Goal: Obtain resource: Download file/media

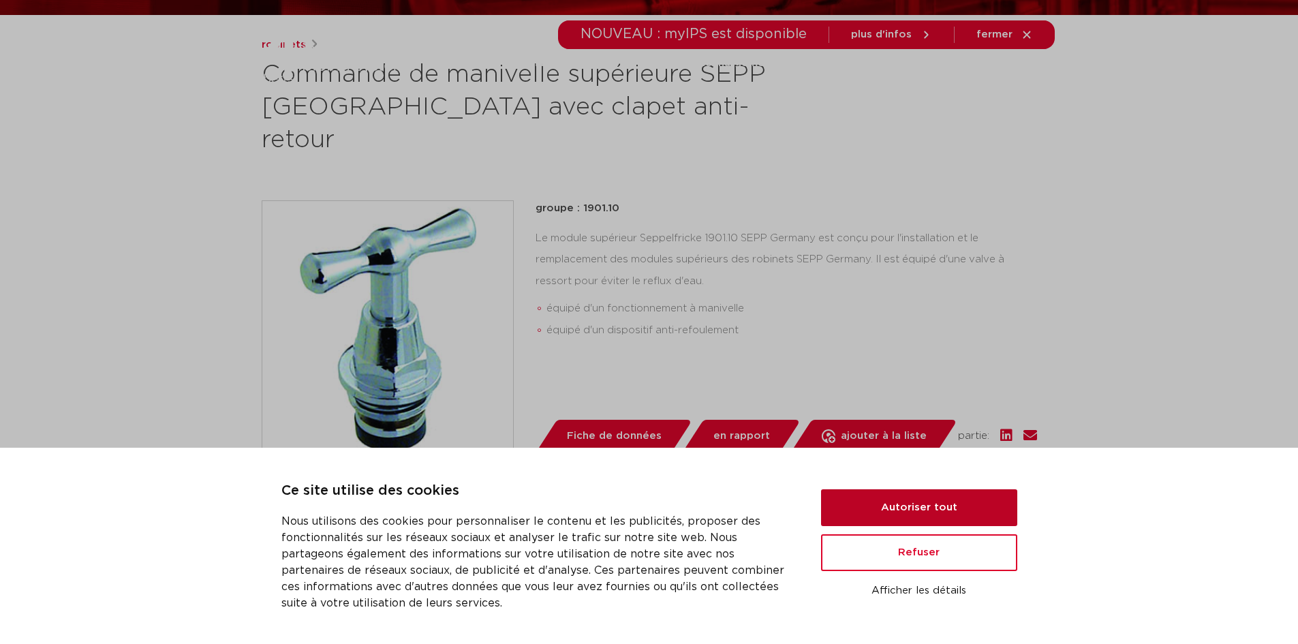
click at [934, 502] on button "Autoriser tout" at bounding box center [919, 507] width 196 height 37
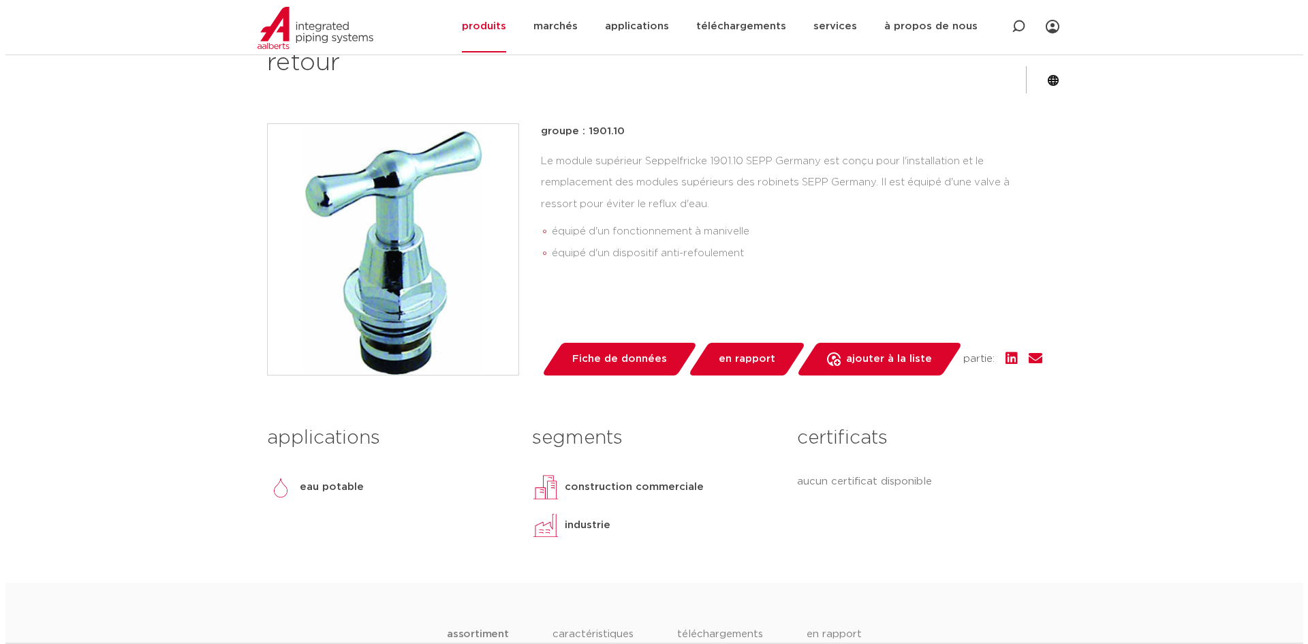
scroll to position [273, 0]
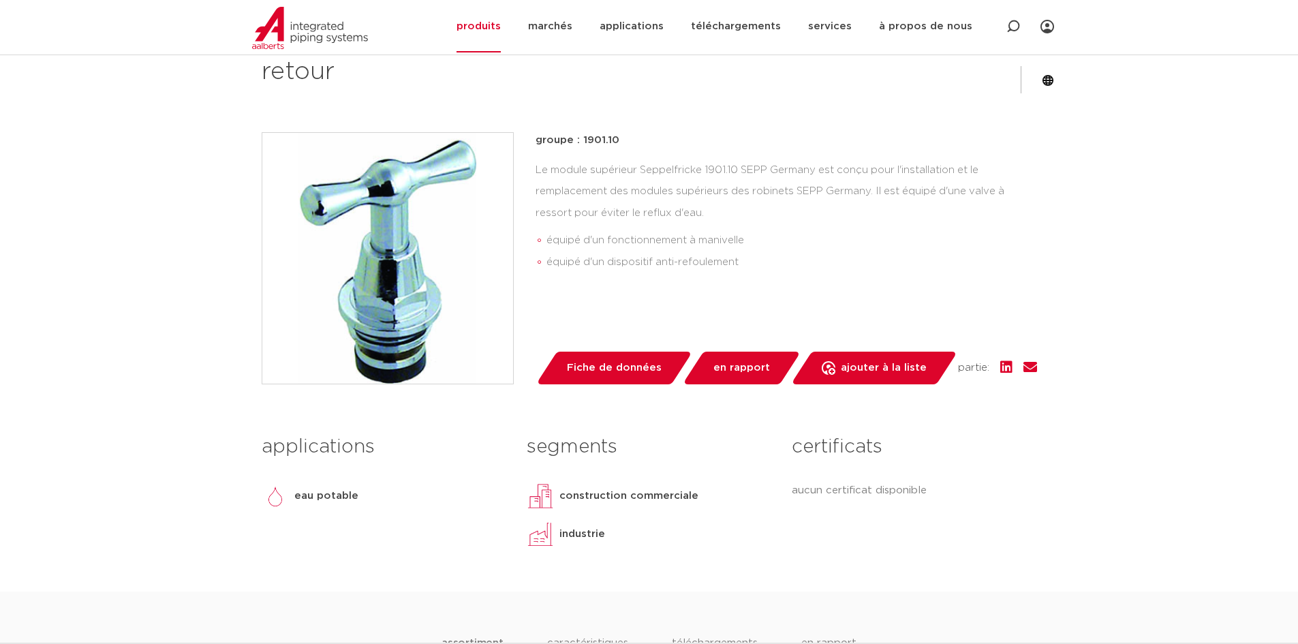
click at [412, 217] on img at bounding box center [387, 258] width 251 height 251
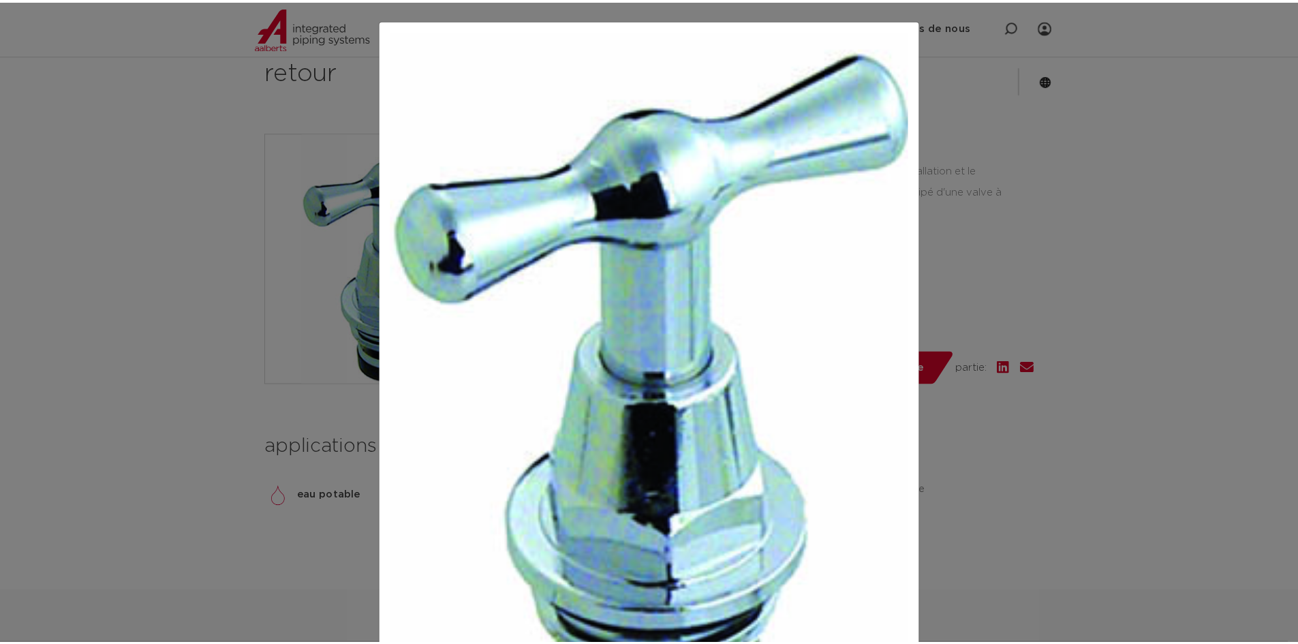
scroll to position [154, 0]
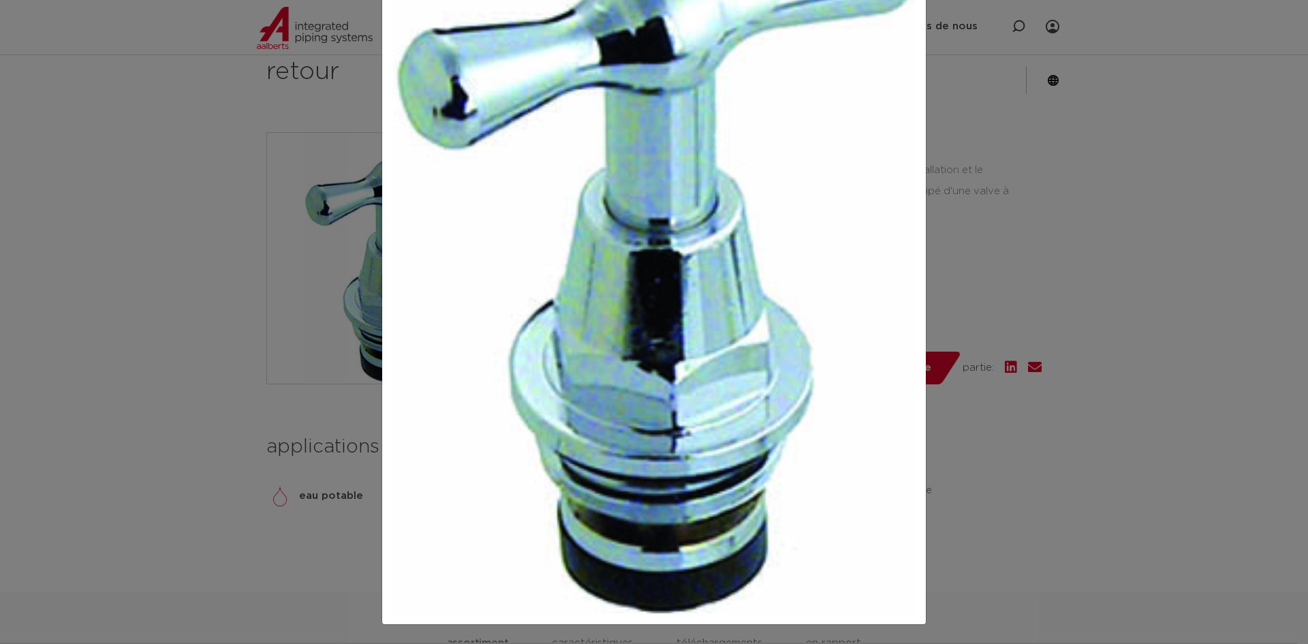
click at [103, 318] on div at bounding box center [654, 322] width 1308 height 644
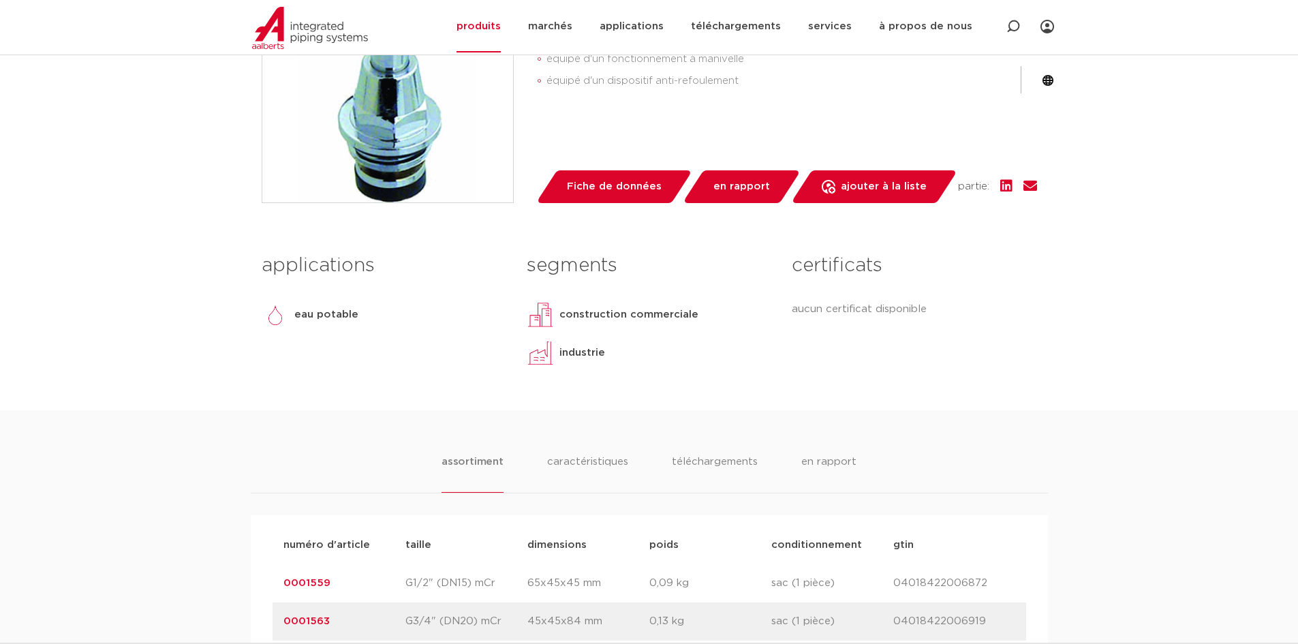
scroll to position [613, 0]
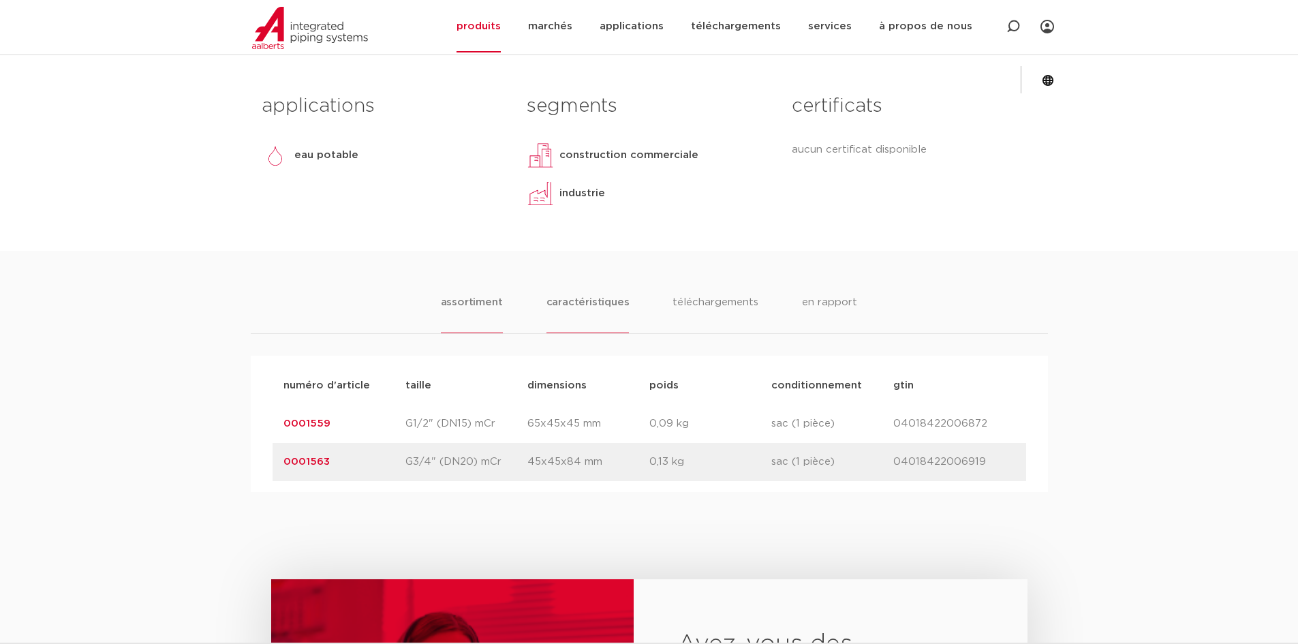
click at [585, 297] on font "caractéristiques" at bounding box center [588, 302] width 83 height 10
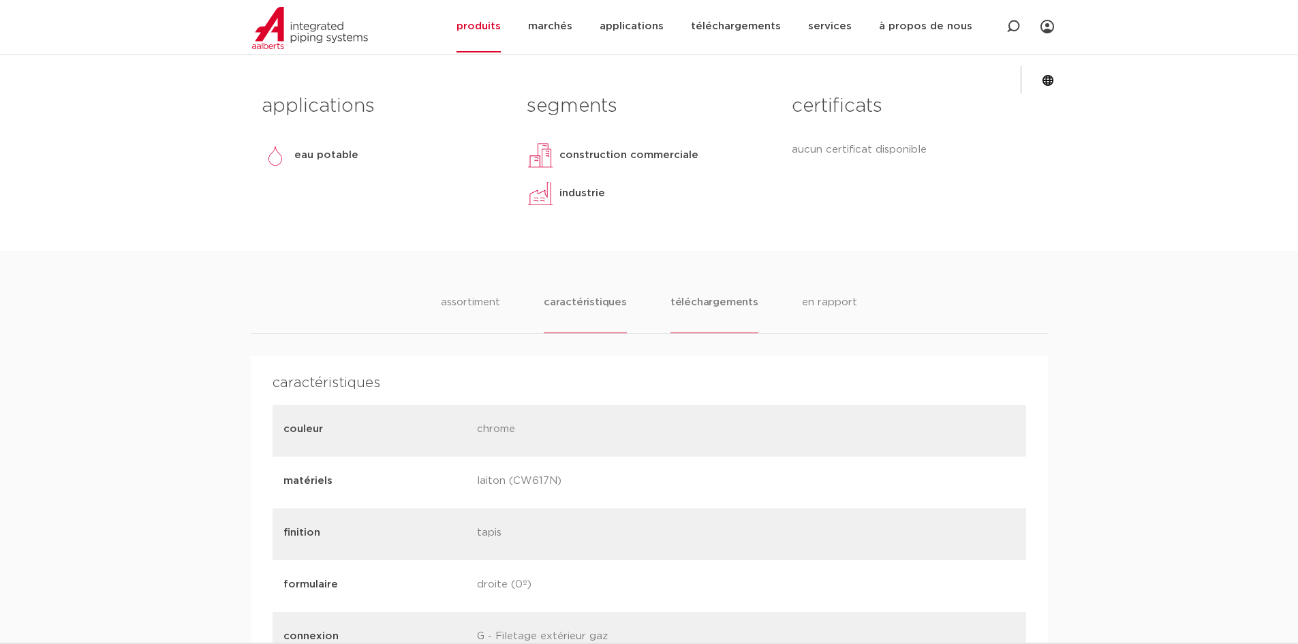
click at [712, 297] on font "téléchargements" at bounding box center [715, 302] width 88 height 10
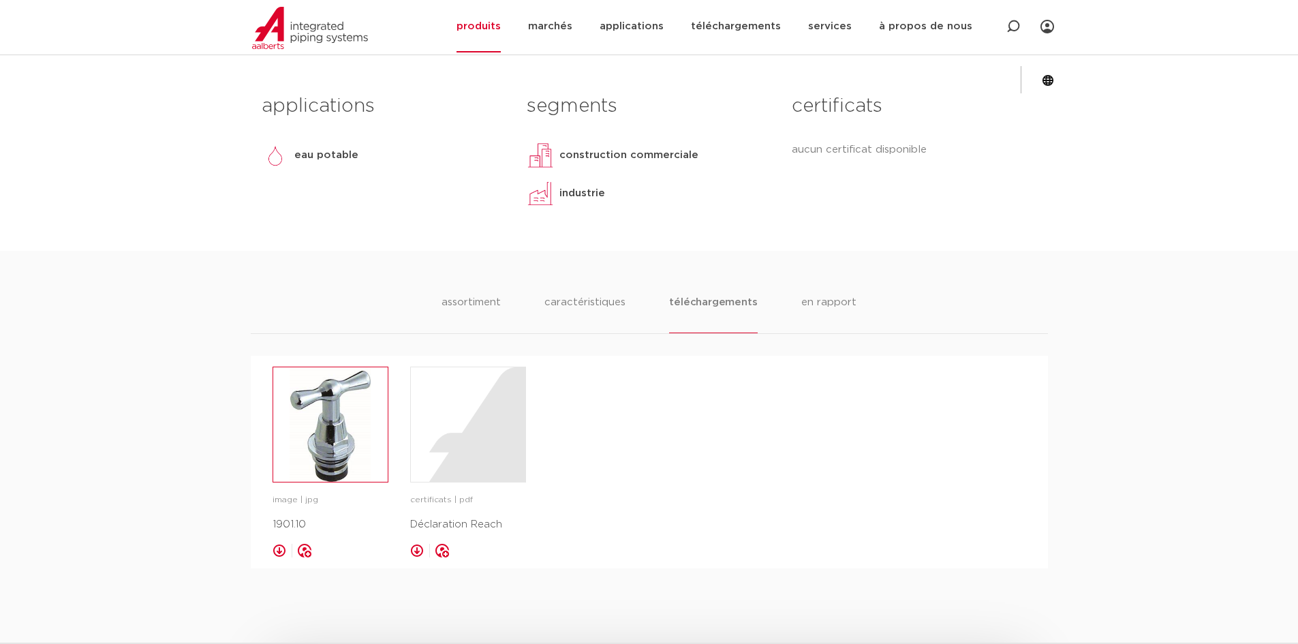
click at [311, 419] on img at bounding box center [330, 424] width 114 height 114
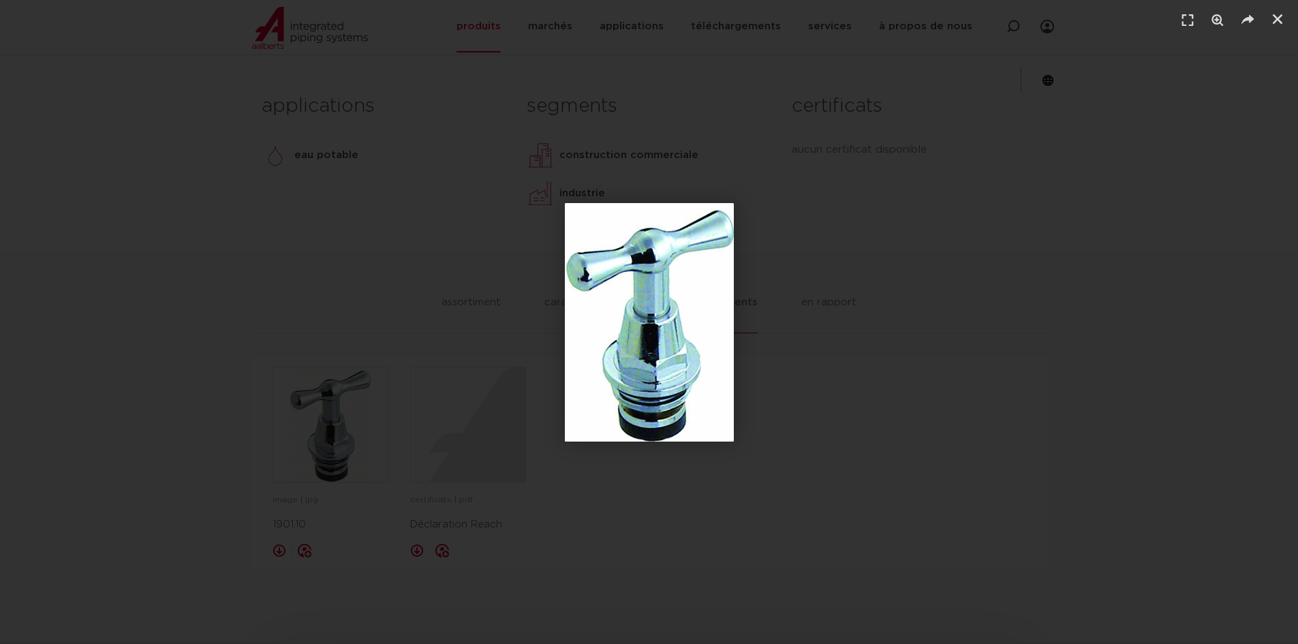
click at [941, 375] on div "1 / 1" at bounding box center [649, 322] width 1203 height 549
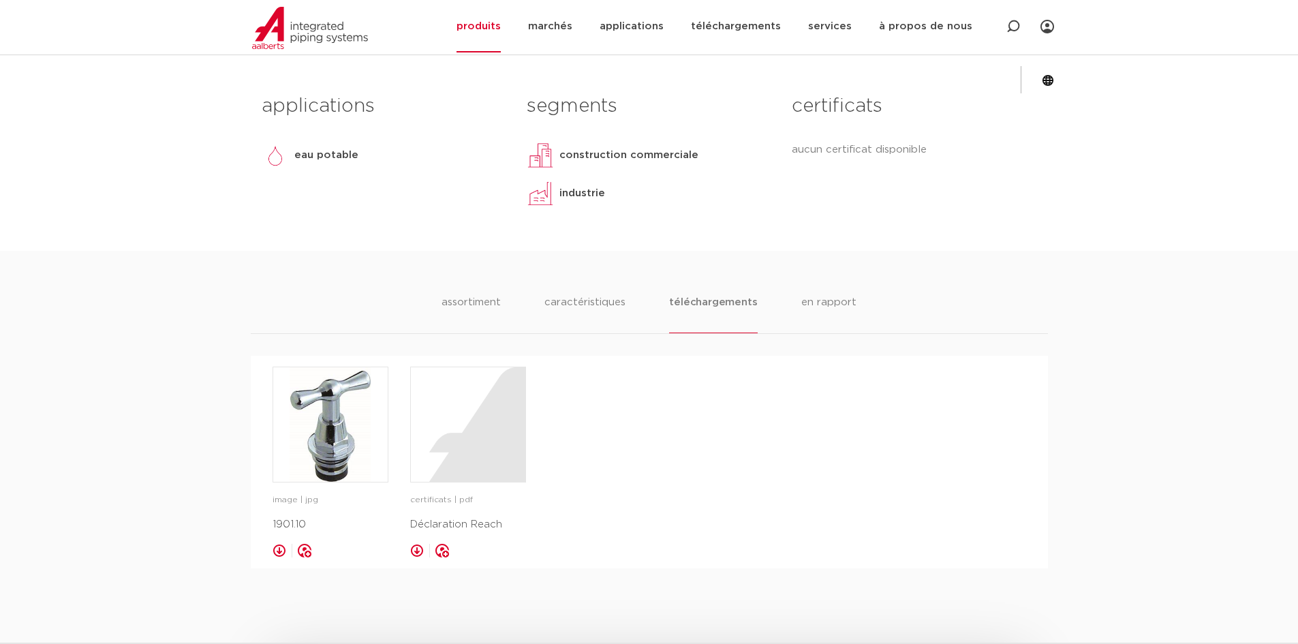
click at [789, 294] on ul "assortiment caractéristiques téléchargements en rapport" at bounding box center [649, 313] width 414 height 39
click at [820, 297] on font "en rapport" at bounding box center [828, 302] width 55 height 10
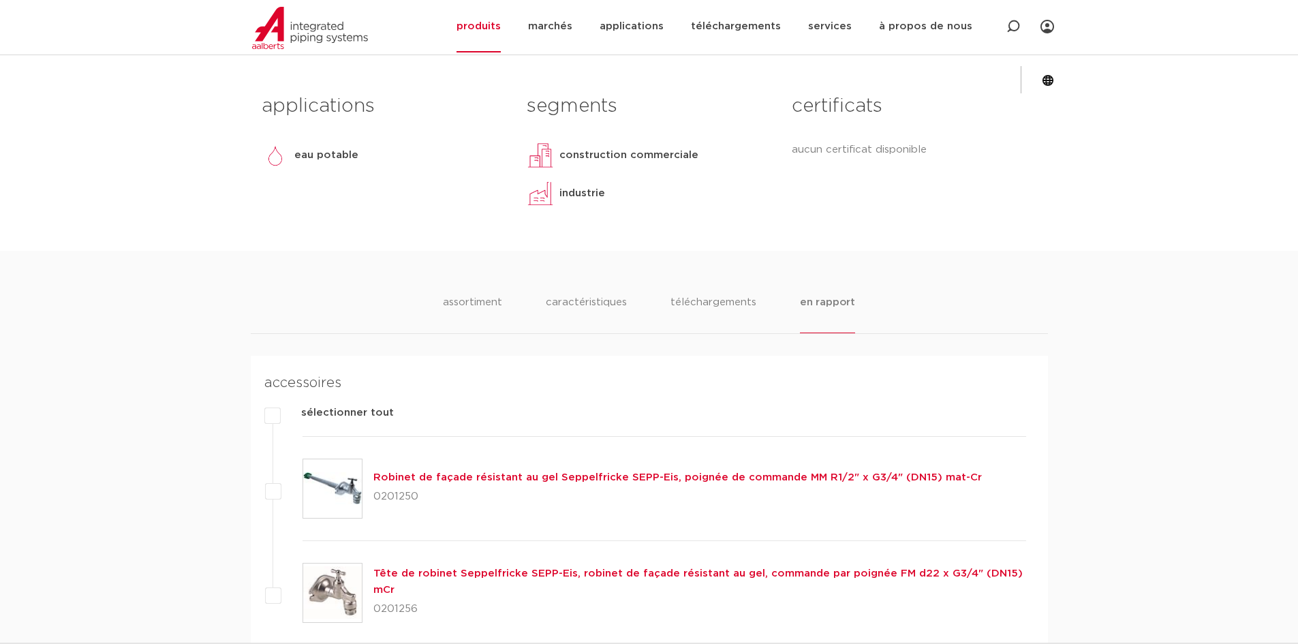
click at [523, 568] on font "Tête de robinet Seppelfricke SEPP-Eis, robinet de façade résistant au gel, comm…" at bounding box center [697, 581] width 649 height 27
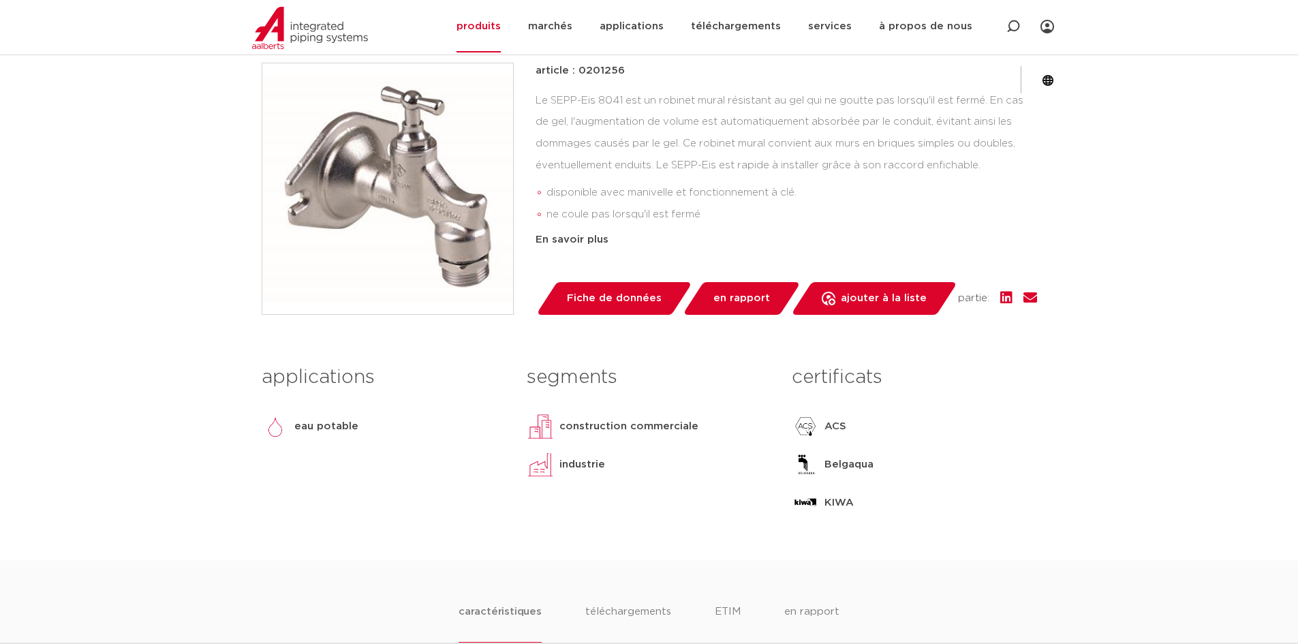
scroll to position [341, 0]
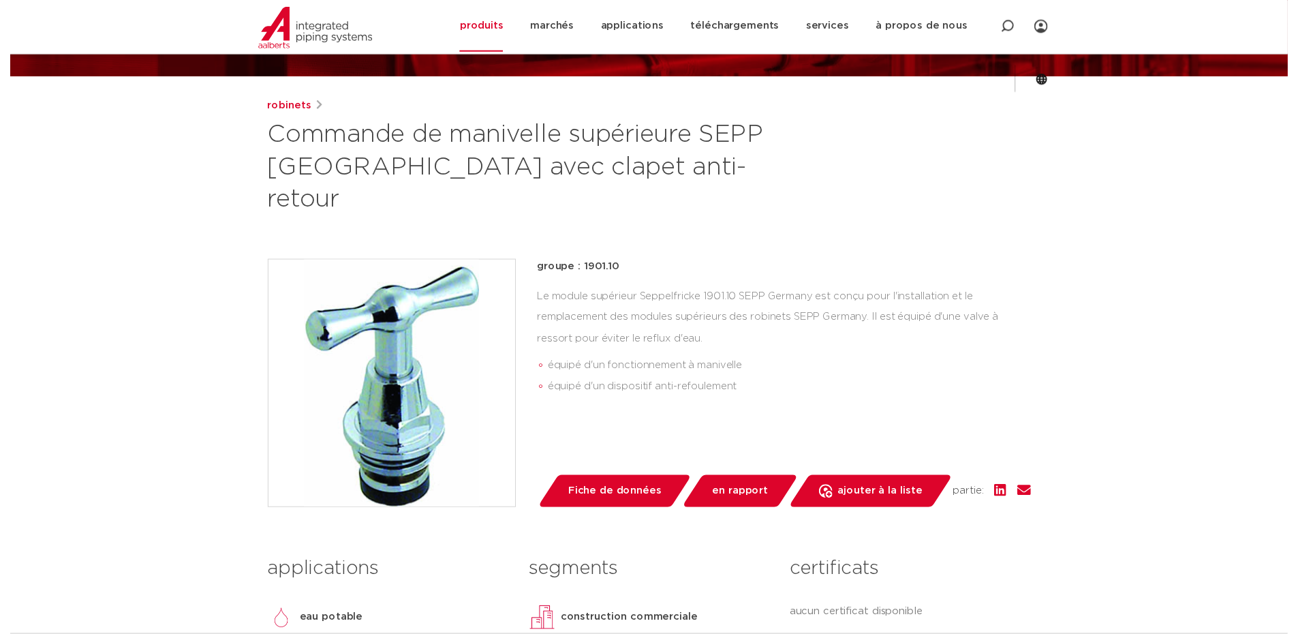
scroll to position [136, 0]
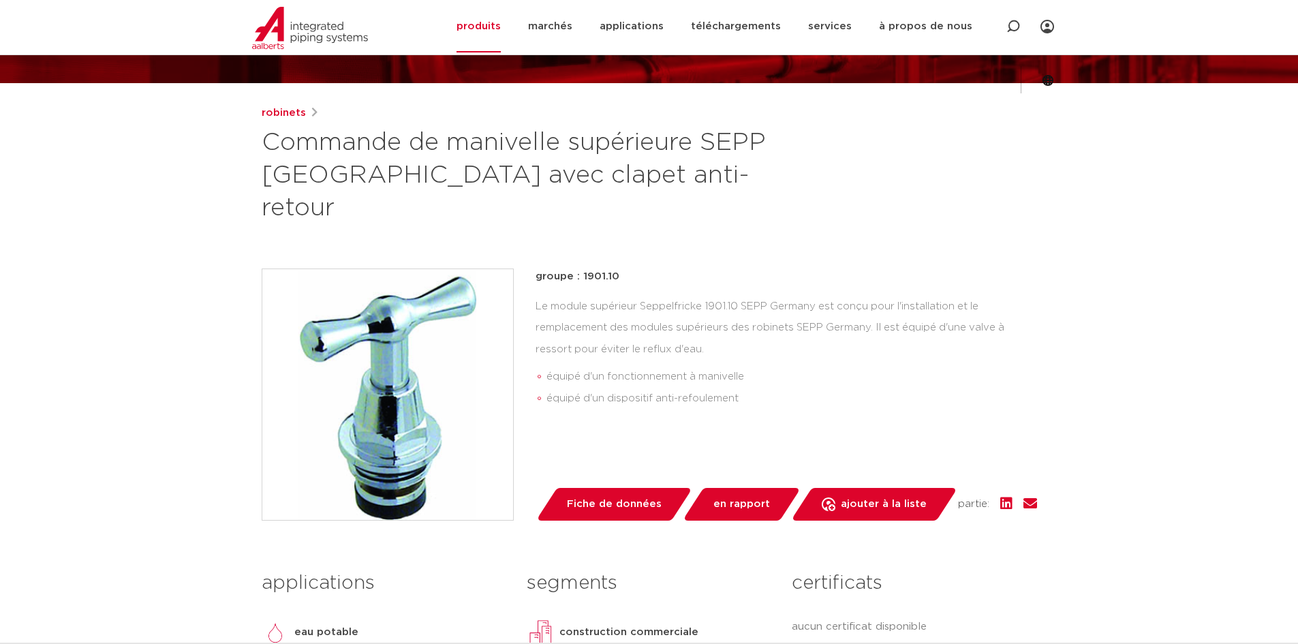
click at [605, 499] on font "Fiche de données" at bounding box center [614, 504] width 95 height 10
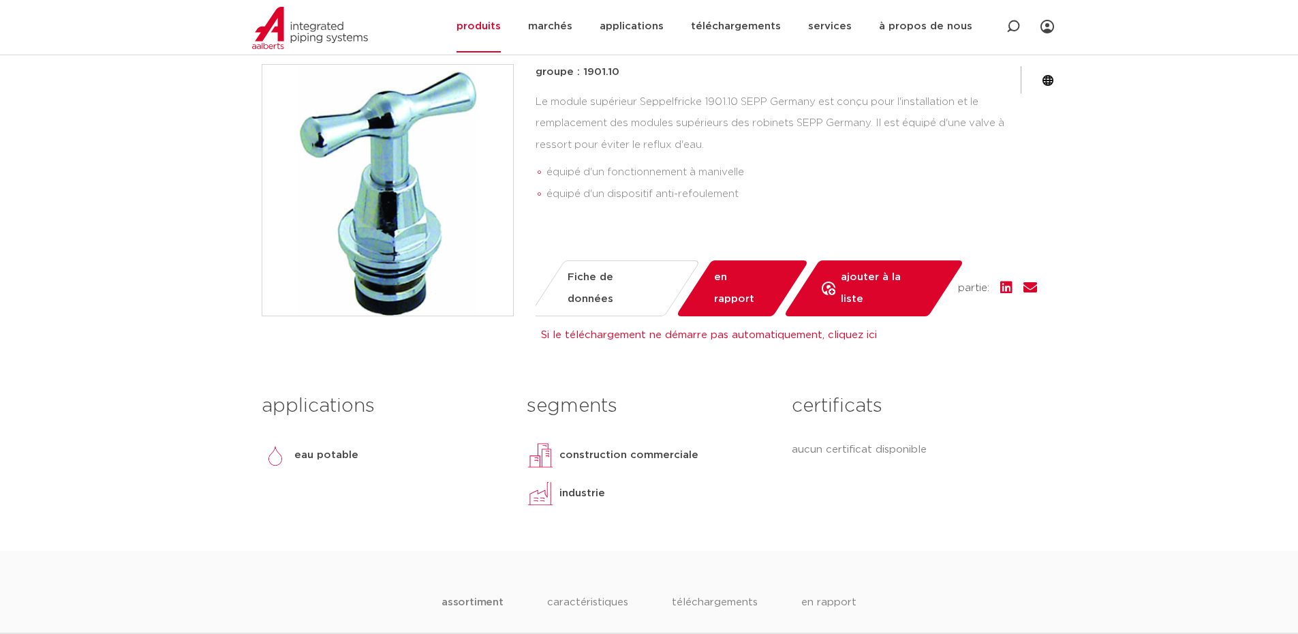
scroll to position [204, 0]
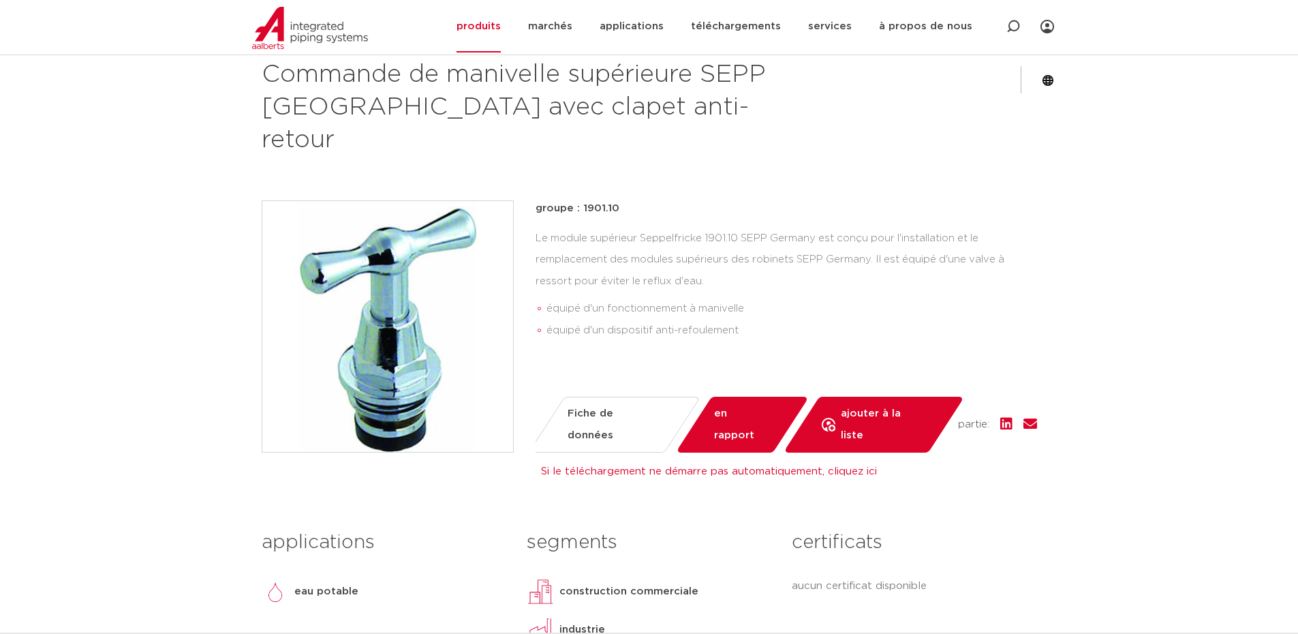
drag, startPoint x: 415, startPoint y: 264, endPoint x: 170, endPoint y: 366, distance: 265.8
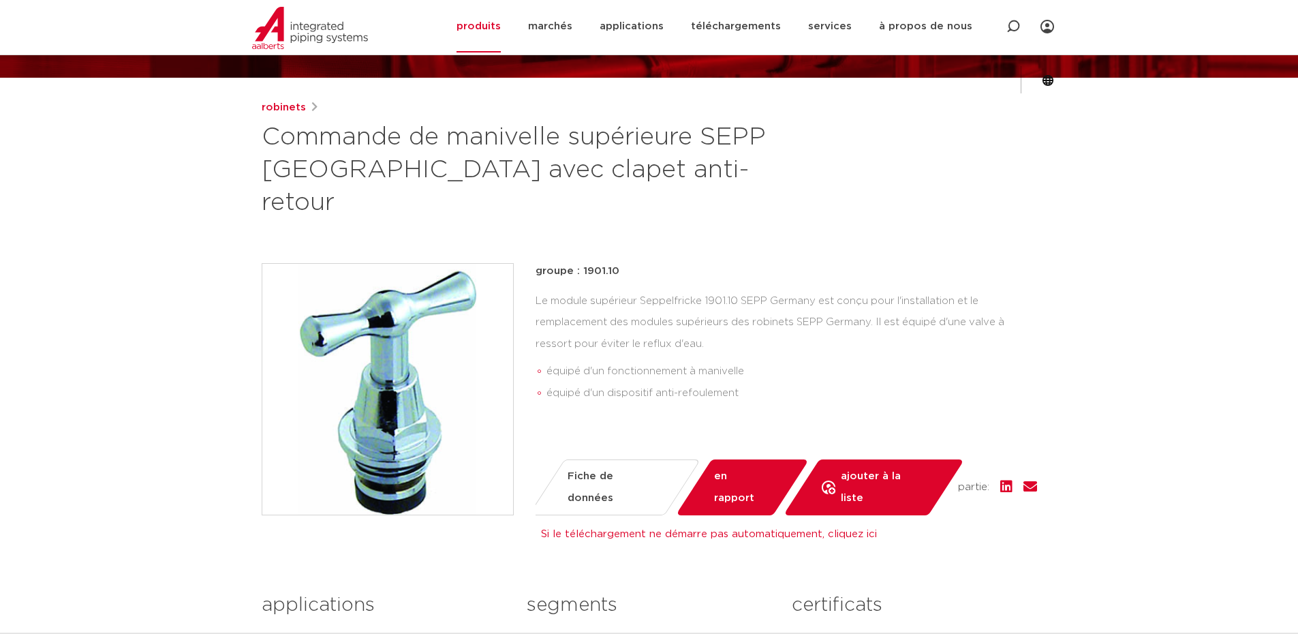
scroll to position [136, 0]
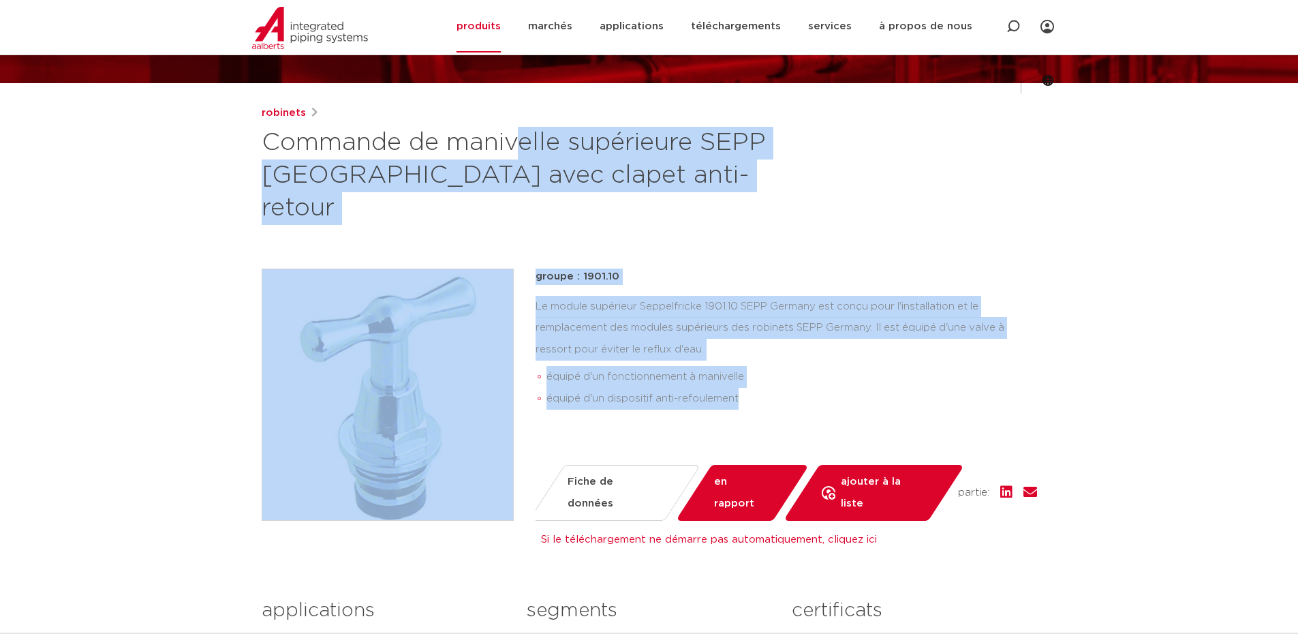
drag, startPoint x: 234, startPoint y: 129, endPoint x: 1082, endPoint y: 386, distance: 885.8
copy div "Commande de manivelle supérieure SEPP [GEOGRAPHIC_DATA] avec clapet anti-retour…"
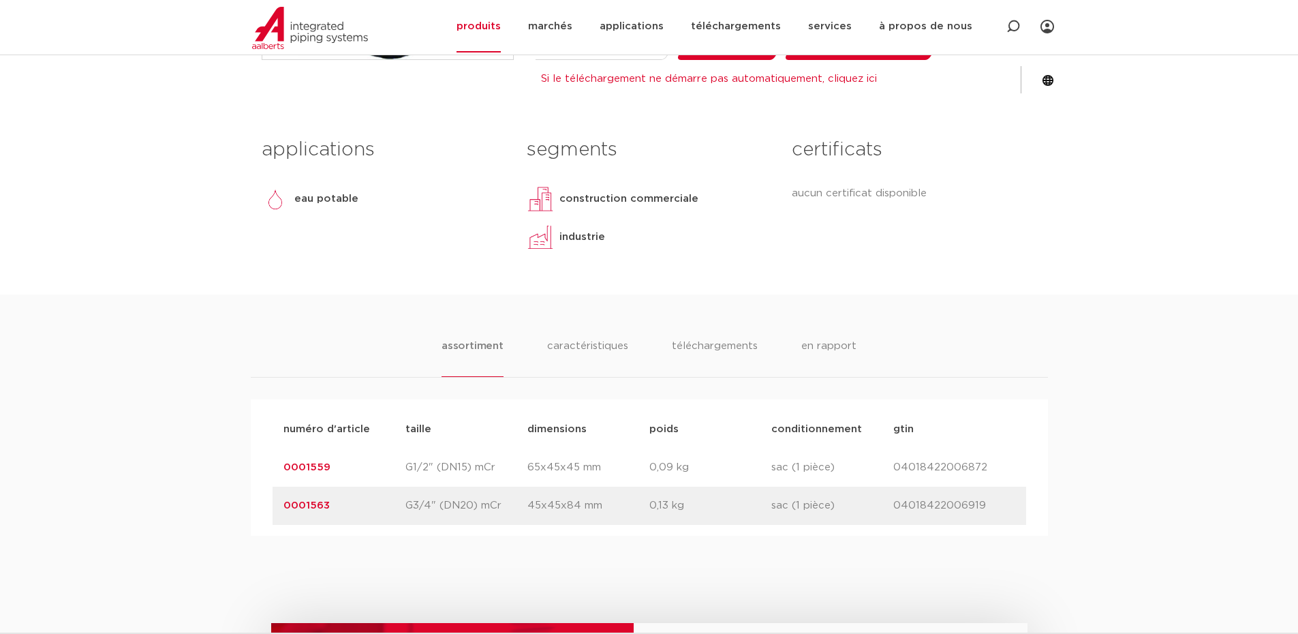
scroll to position [613, 0]
